Goal: Obtain resource: Download file/media

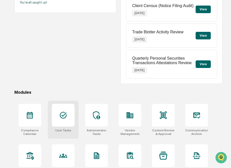
click at [62, 117] on icon at bounding box center [63, 115] width 8 height 8
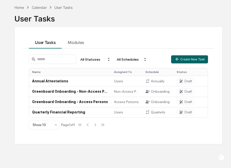
scroll to position [22, 0]
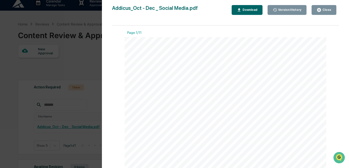
click at [252, 10] on div "Download" at bounding box center [249, 10] width 16 height 4
